Goal: Task Accomplishment & Management: Manage account settings

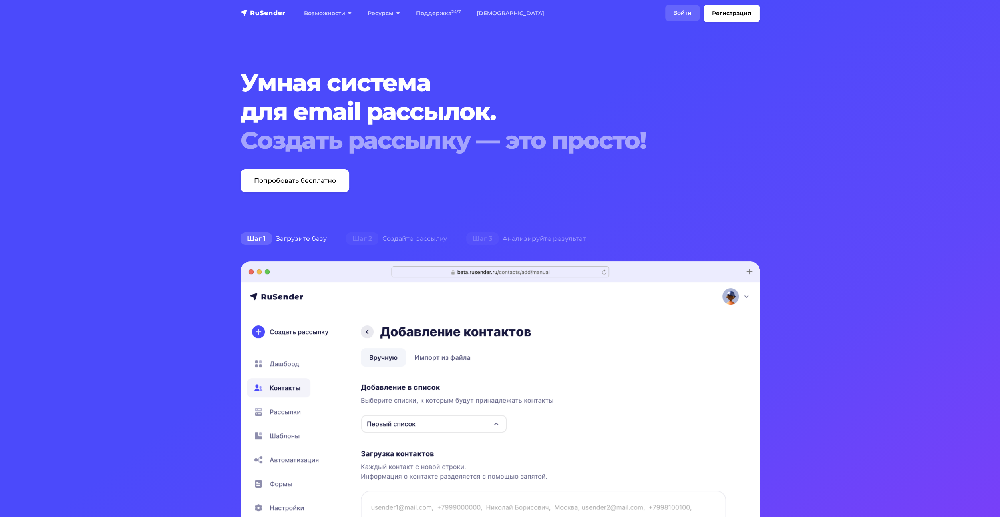
click at [681, 13] on link "Войти" at bounding box center [682, 13] width 34 height 16
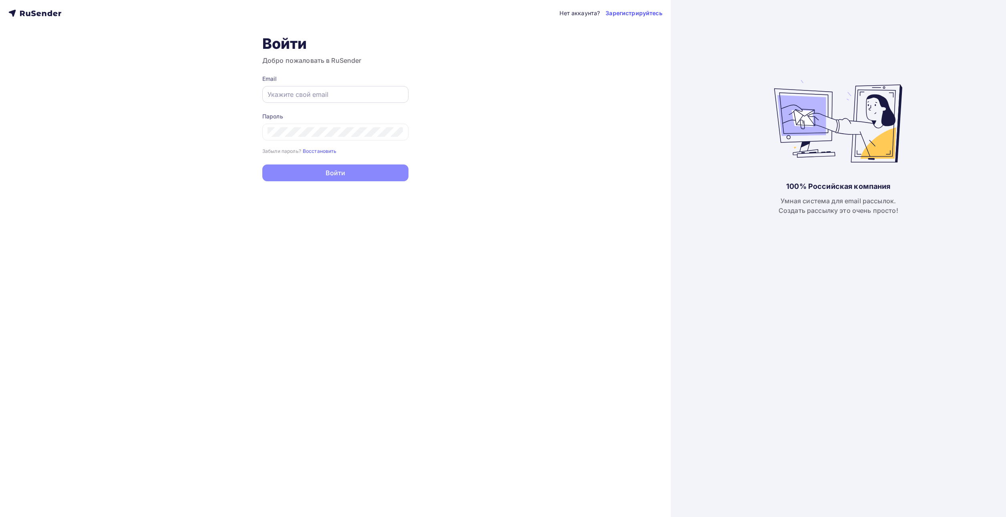
click at [327, 102] on div at bounding box center [335, 94] width 146 height 17
click at [328, 96] on input "text" at bounding box center [335, 95] width 136 height 10
click at [474, 84] on div "Нет аккаунта? Зарегистрируйтесь Войти Добро пожаловать в RuSender Email Пароль …" at bounding box center [335, 258] width 671 height 517
